Goal: Information Seeking & Learning: Learn about a topic

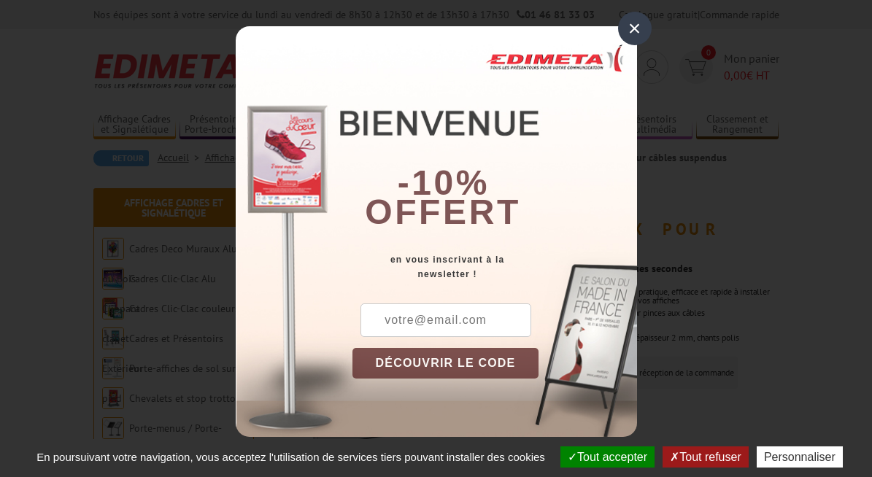
click at [629, 31] on div "×" at bounding box center [635, 29] width 34 height 34
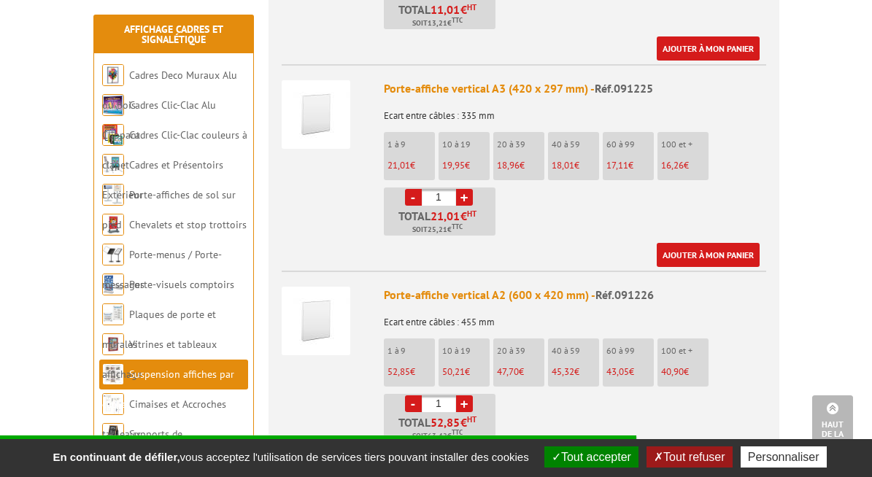
scroll to position [998, 0]
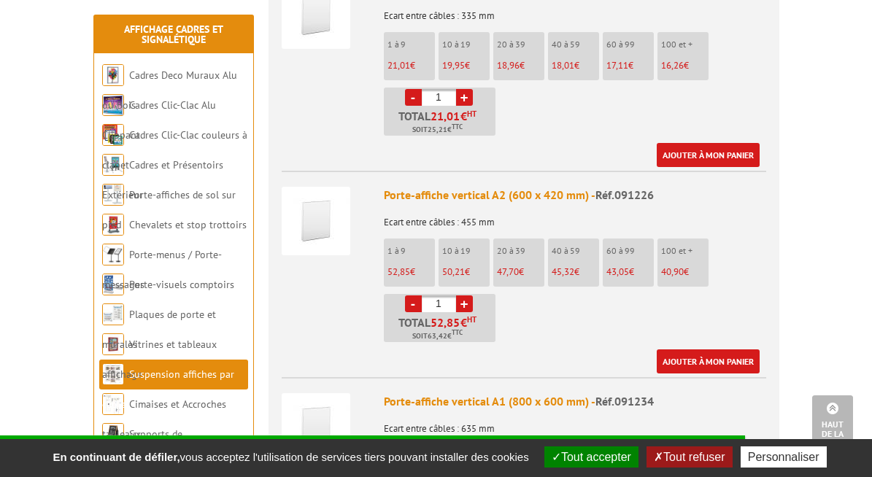
click at [411, 244] on li "1 à 9 52,85 €" at bounding box center [409, 263] width 51 height 48
click at [401, 243] on li "1 à 9 52,85 €" at bounding box center [409, 263] width 51 height 48
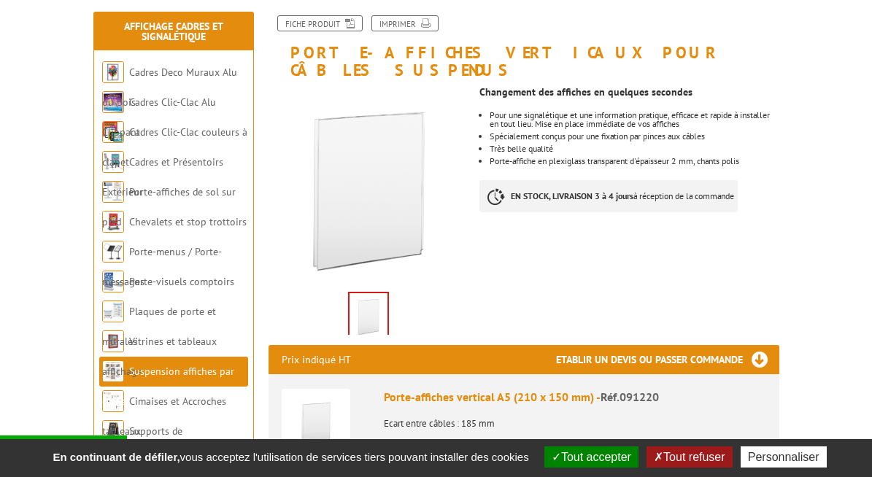
scroll to position [170, 0]
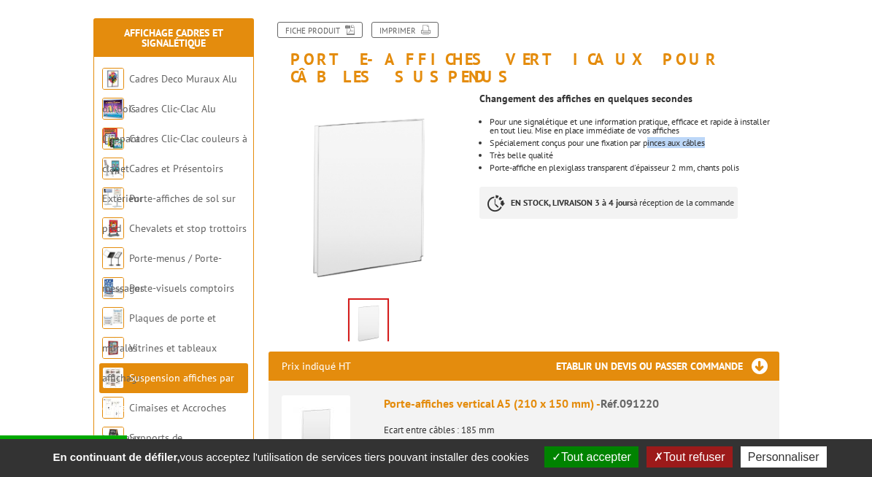
drag, startPoint x: 656, startPoint y: 126, endPoint x: 741, endPoint y: 124, distance: 84.7
click at [741, 139] on li "Spécialement conçus pour une fixation par pinces aux câbles" at bounding box center [635, 143] width 290 height 9
drag, startPoint x: 653, startPoint y: 129, endPoint x: 756, endPoint y: 118, distance: 103.5
click at [756, 118] on ul "Pour une signalétique et une information pratique, efficace et rapide à install…" at bounding box center [630, 145] width 300 height 55
drag, startPoint x: 650, startPoint y: 126, endPoint x: 766, endPoint y: 123, distance: 116.1
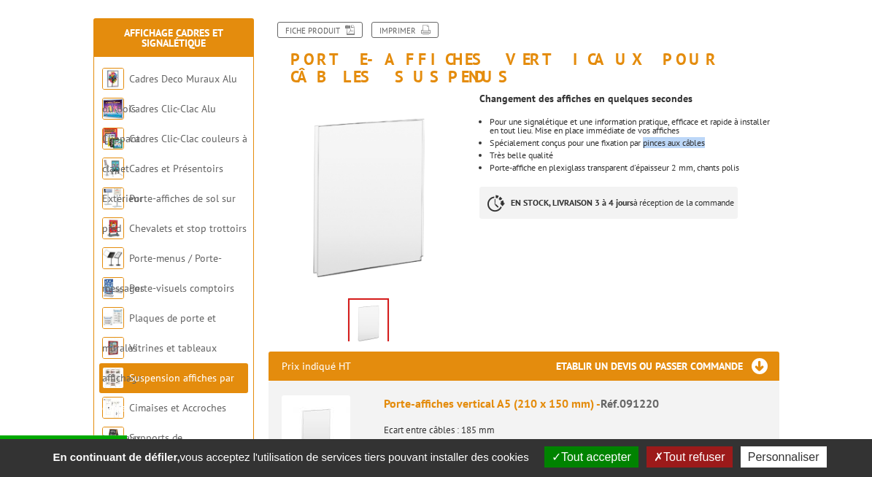
click at [766, 139] on li "Spécialement conçus pour une fixation par pinces aux câbles" at bounding box center [635, 143] width 290 height 9
drag, startPoint x: 650, startPoint y: 128, endPoint x: 748, endPoint y: 123, distance: 97.9
click at [748, 139] on li "Spécialement conçus pour une fixation par pinces aux câbles" at bounding box center [635, 143] width 290 height 9
copy li "pinces aux câbles"
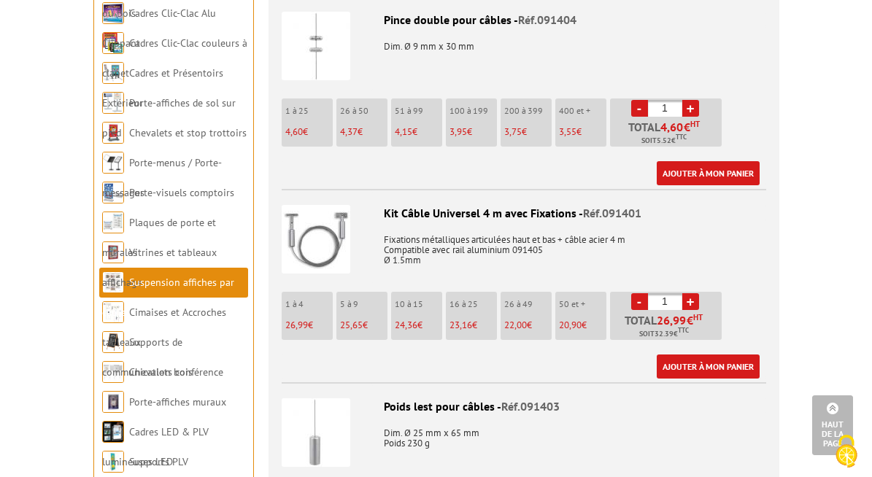
scroll to position [2097, 0]
